Goal: Navigation & Orientation: Go to known website

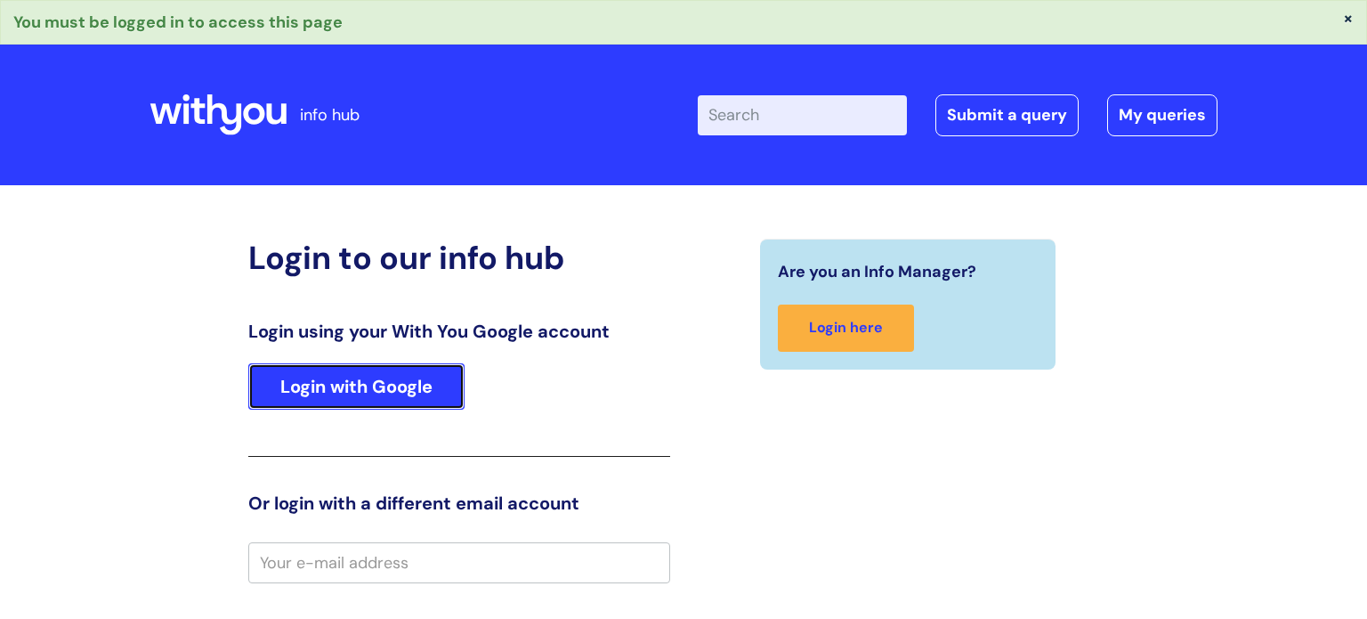
click at [330, 400] on link "Login with Google" at bounding box center [356, 386] width 216 height 46
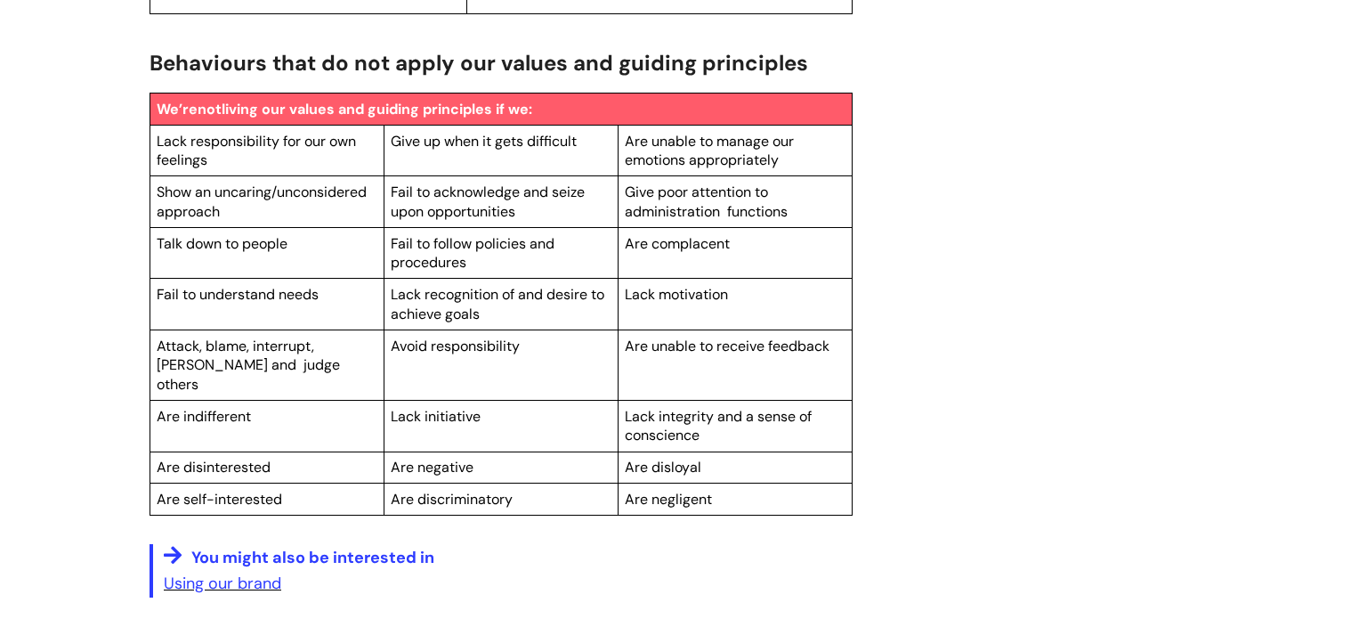
scroll to position [3097, 0]
